Goal: Information Seeking & Learning: Learn about a topic

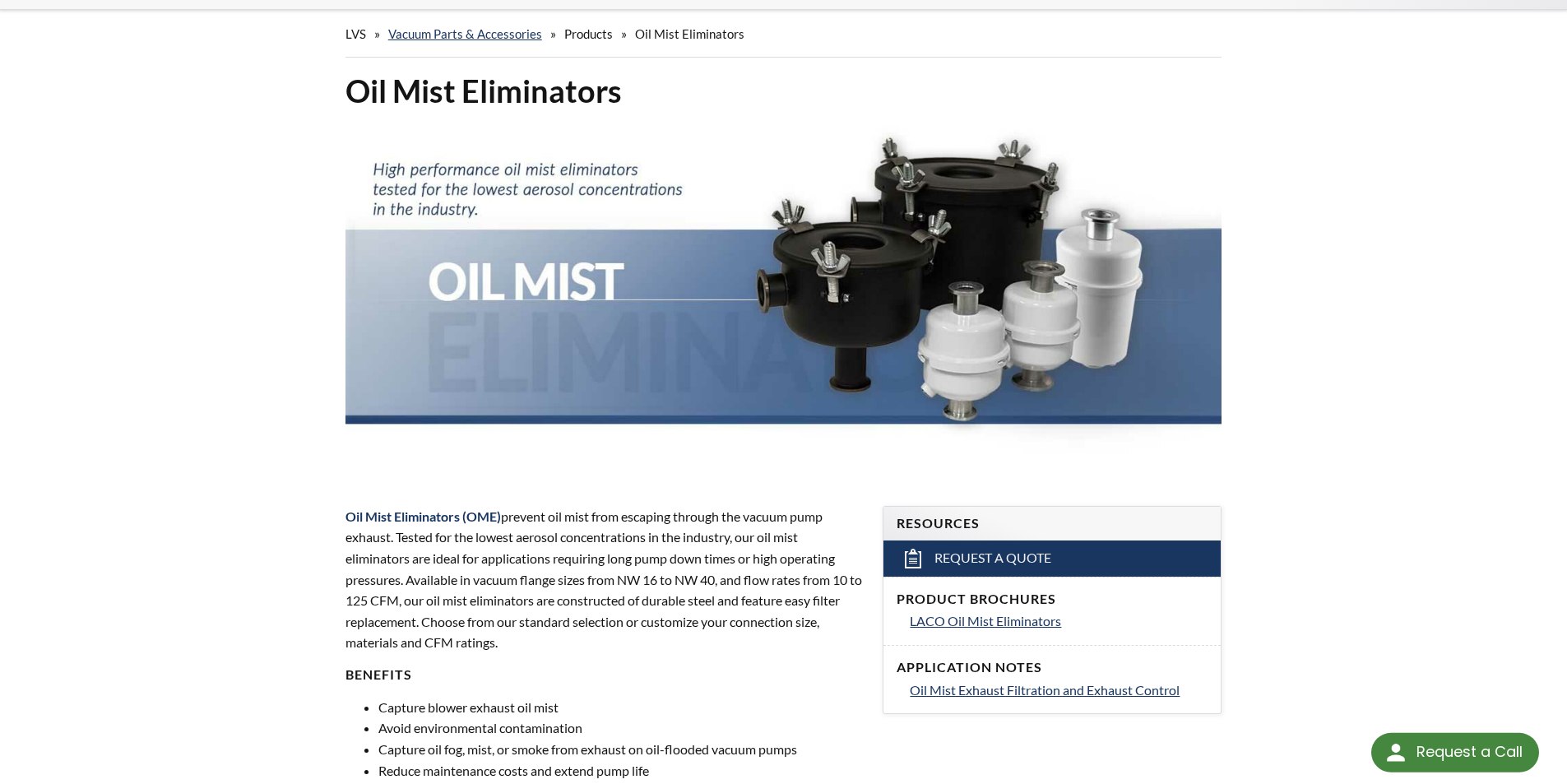
scroll to position [164, 0]
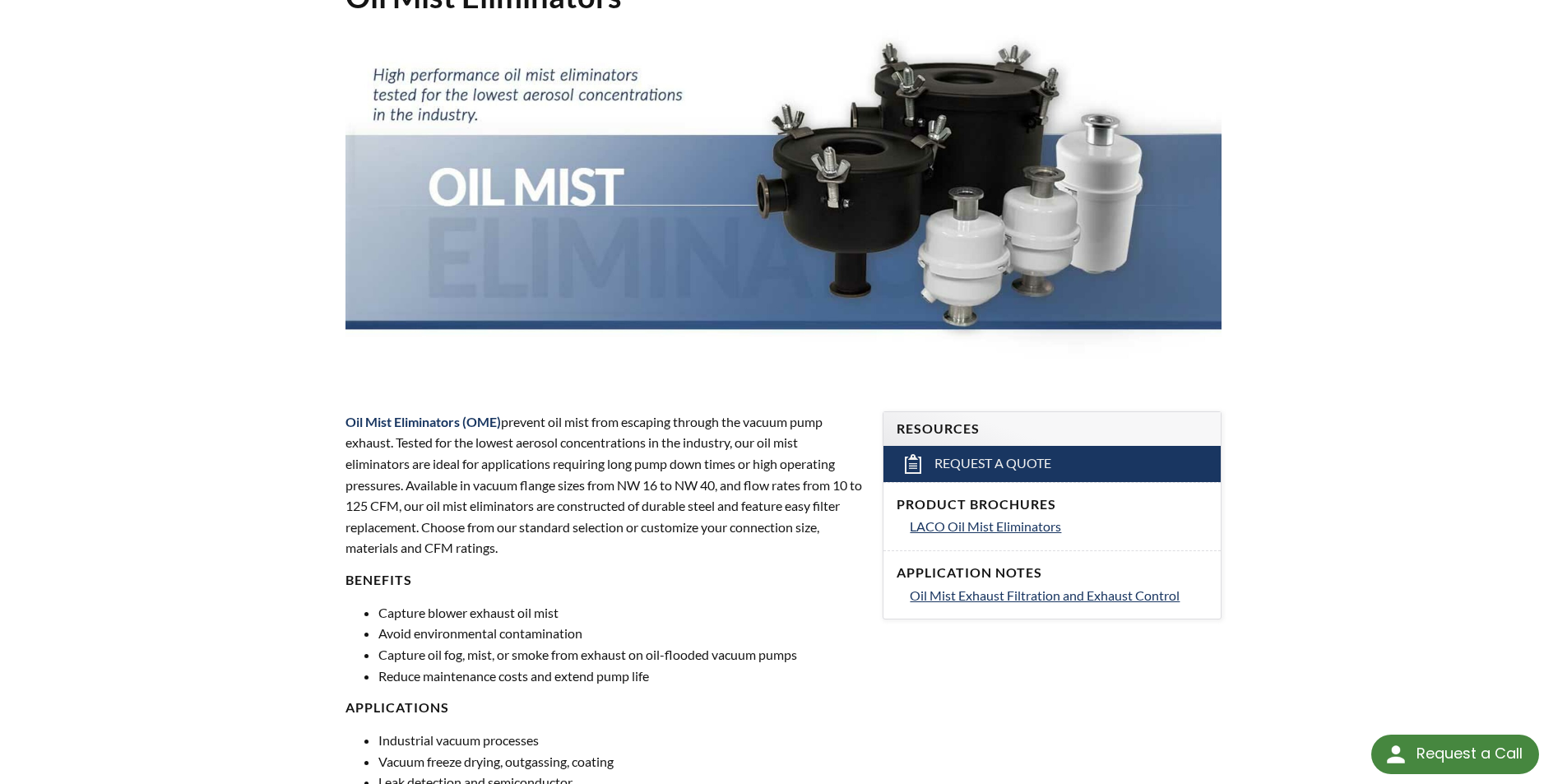
select select "Language Translate Widget"
click at [978, 532] on span "LACO Oil Mist Eliminators" at bounding box center [985, 526] width 151 height 15
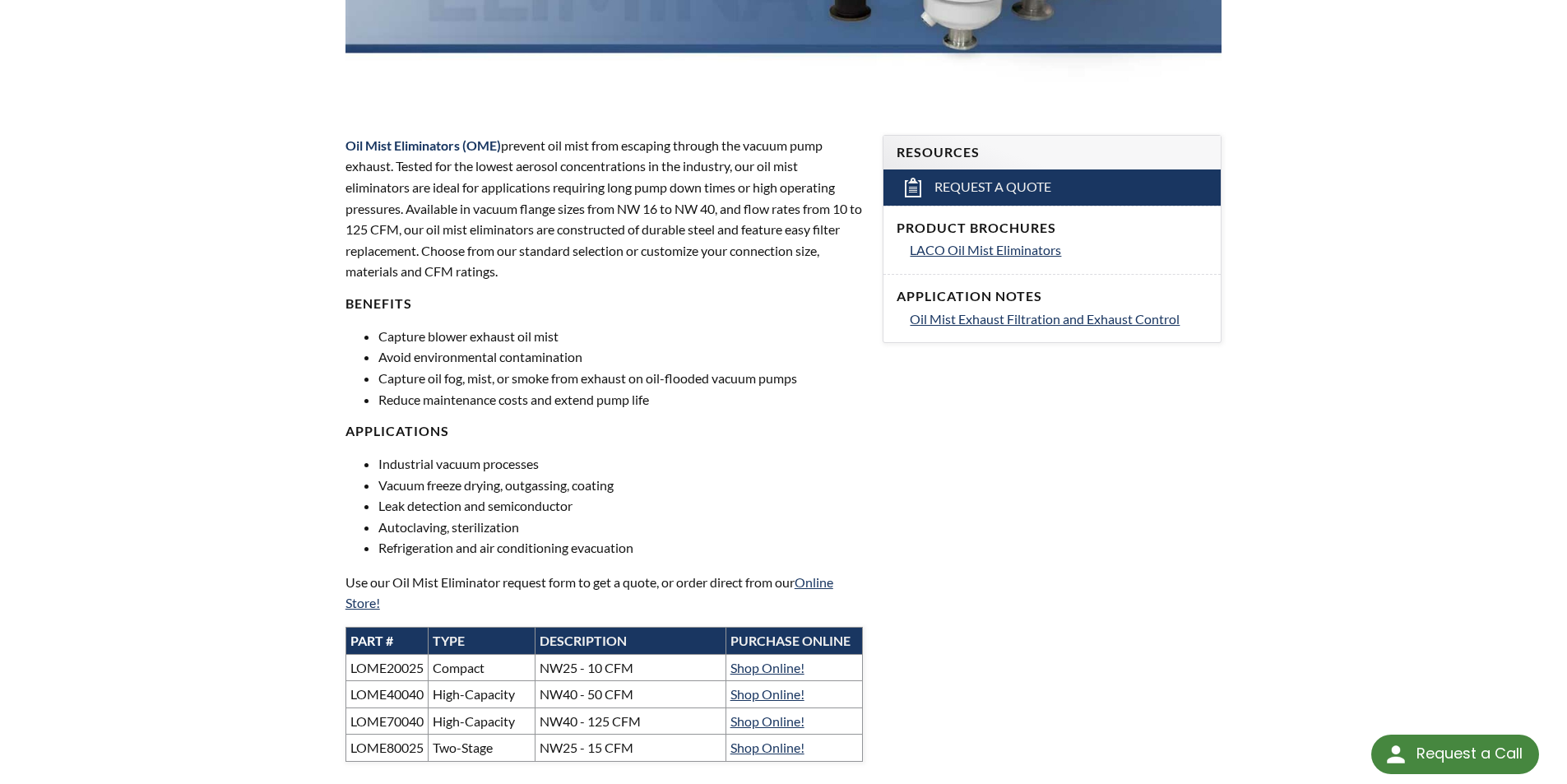
scroll to position [437, 0]
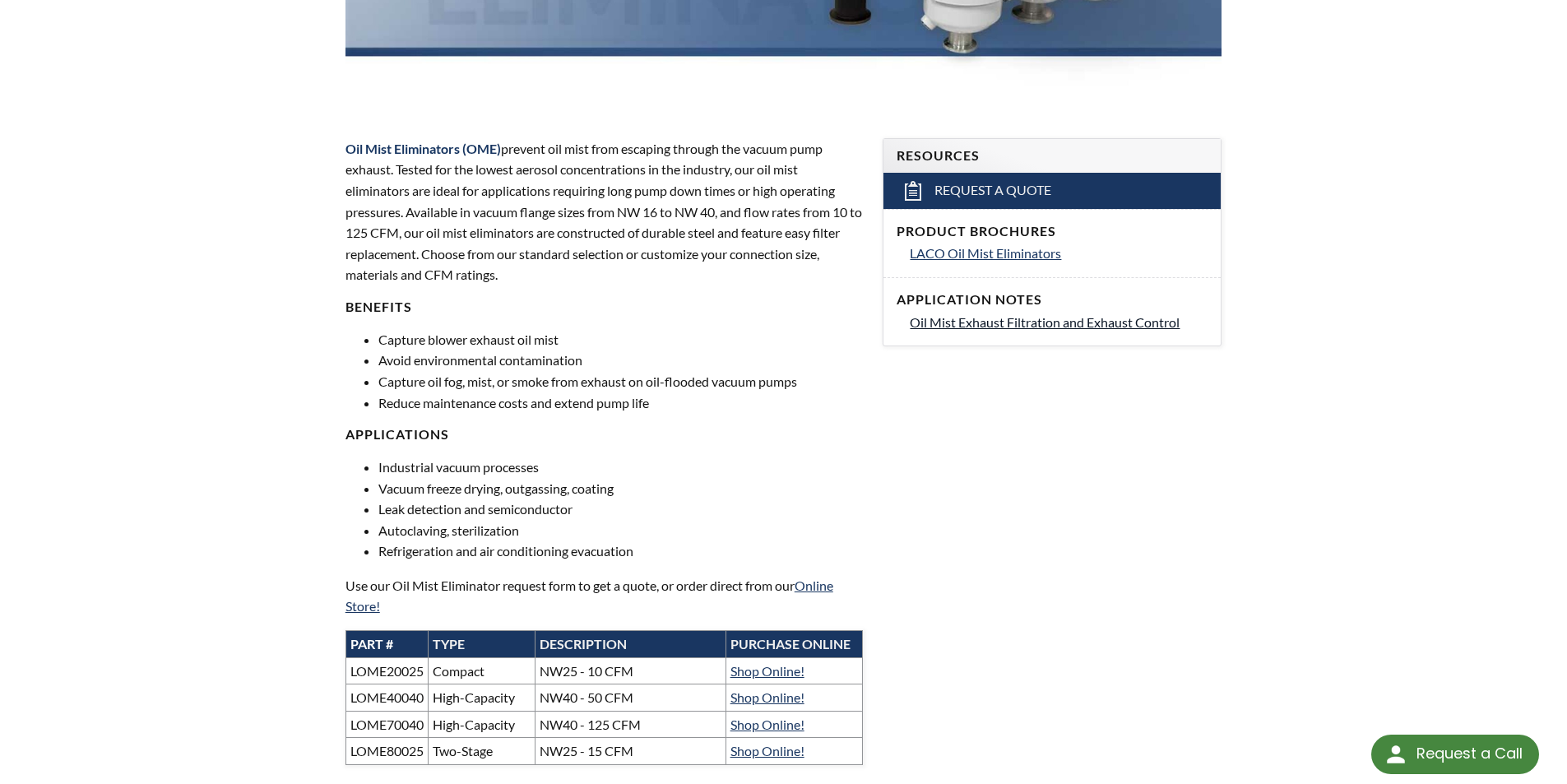
click at [1025, 327] on span "Oil Mist Exhaust Filtration and Exhaust Control" at bounding box center [1044, 322] width 269 height 15
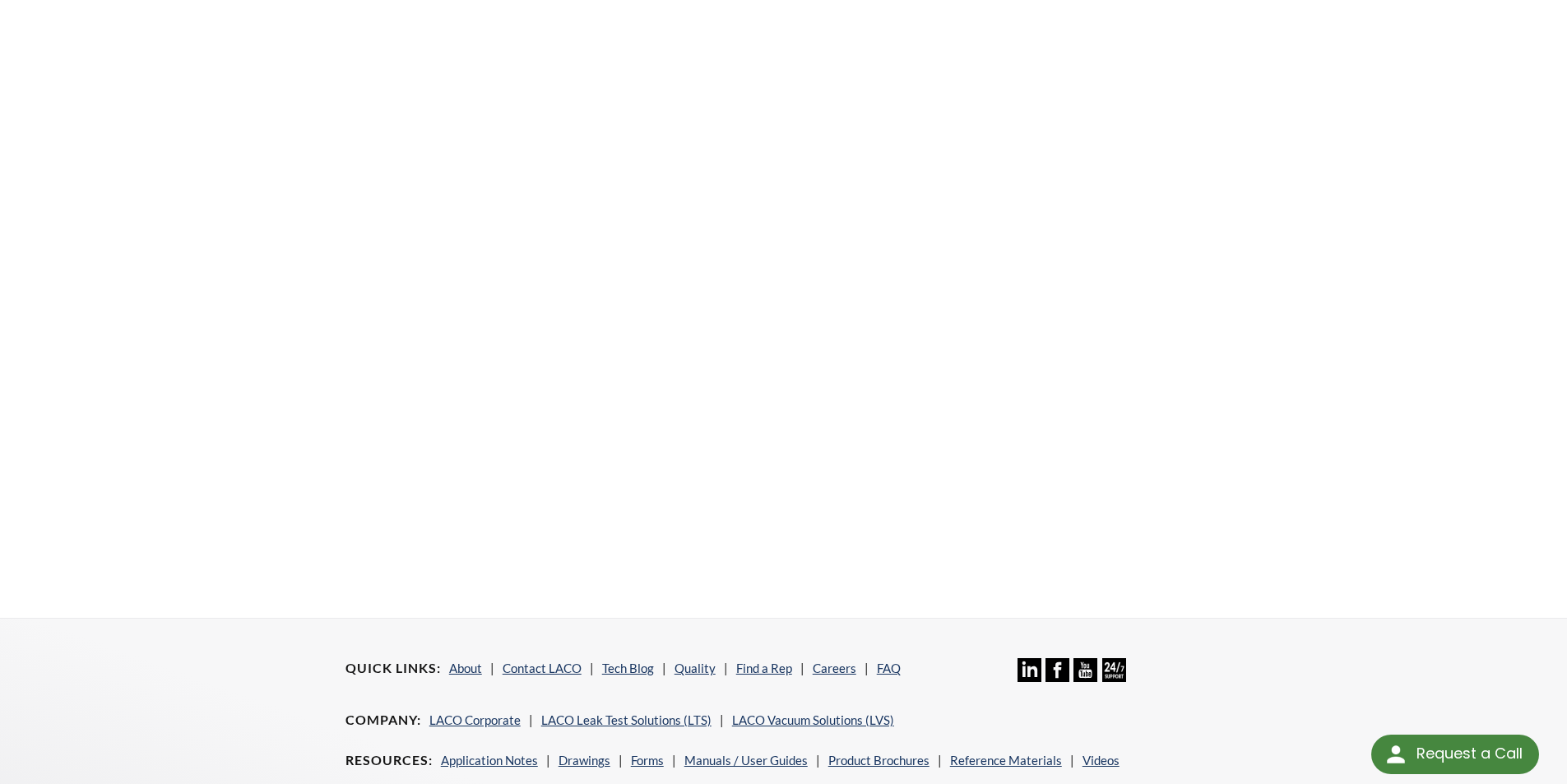
scroll to position [164, 0]
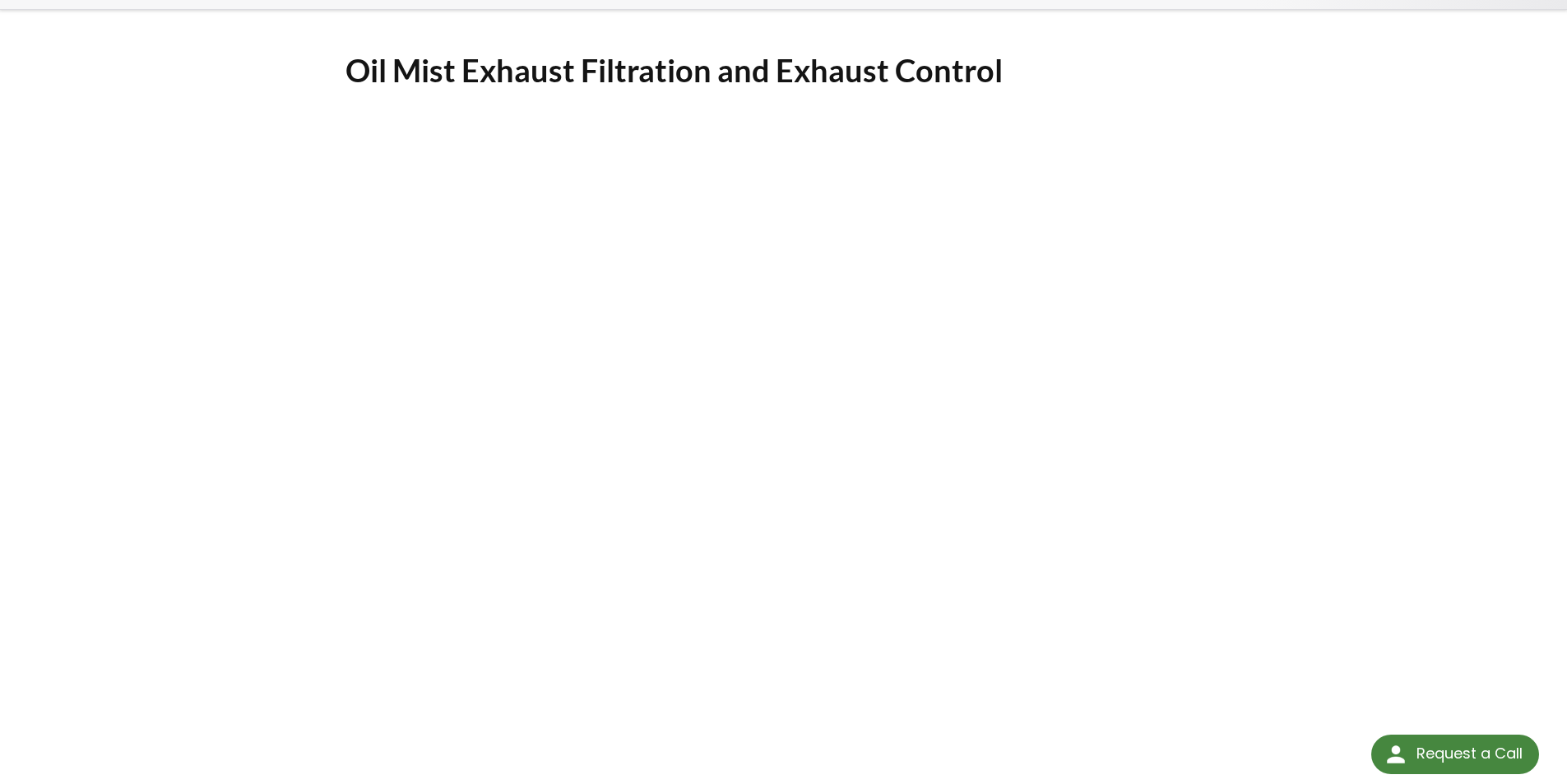
scroll to position [164, 0]
